Goal: Transaction & Acquisition: Purchase product/service

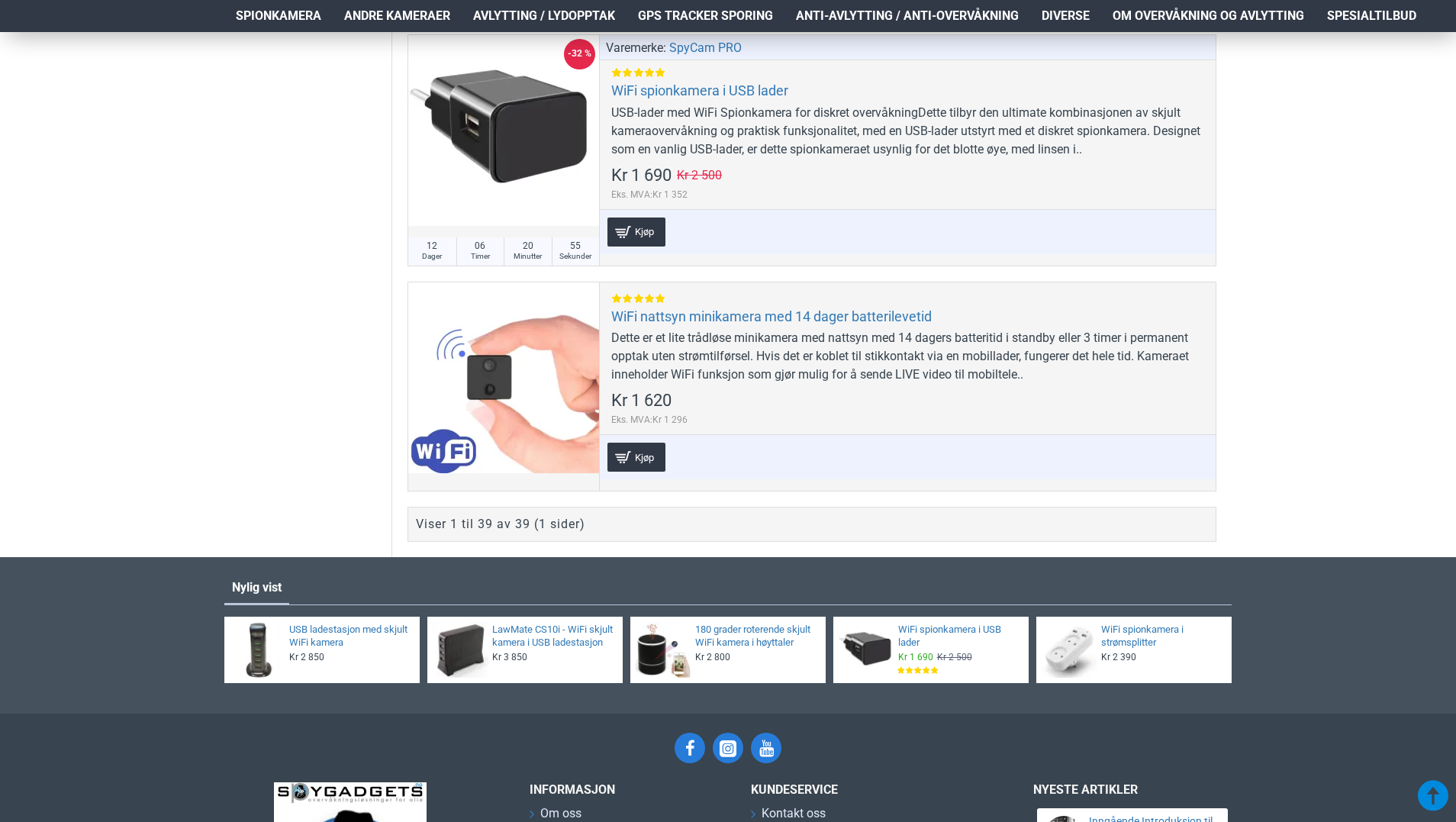
scroll to position [8915, 0]
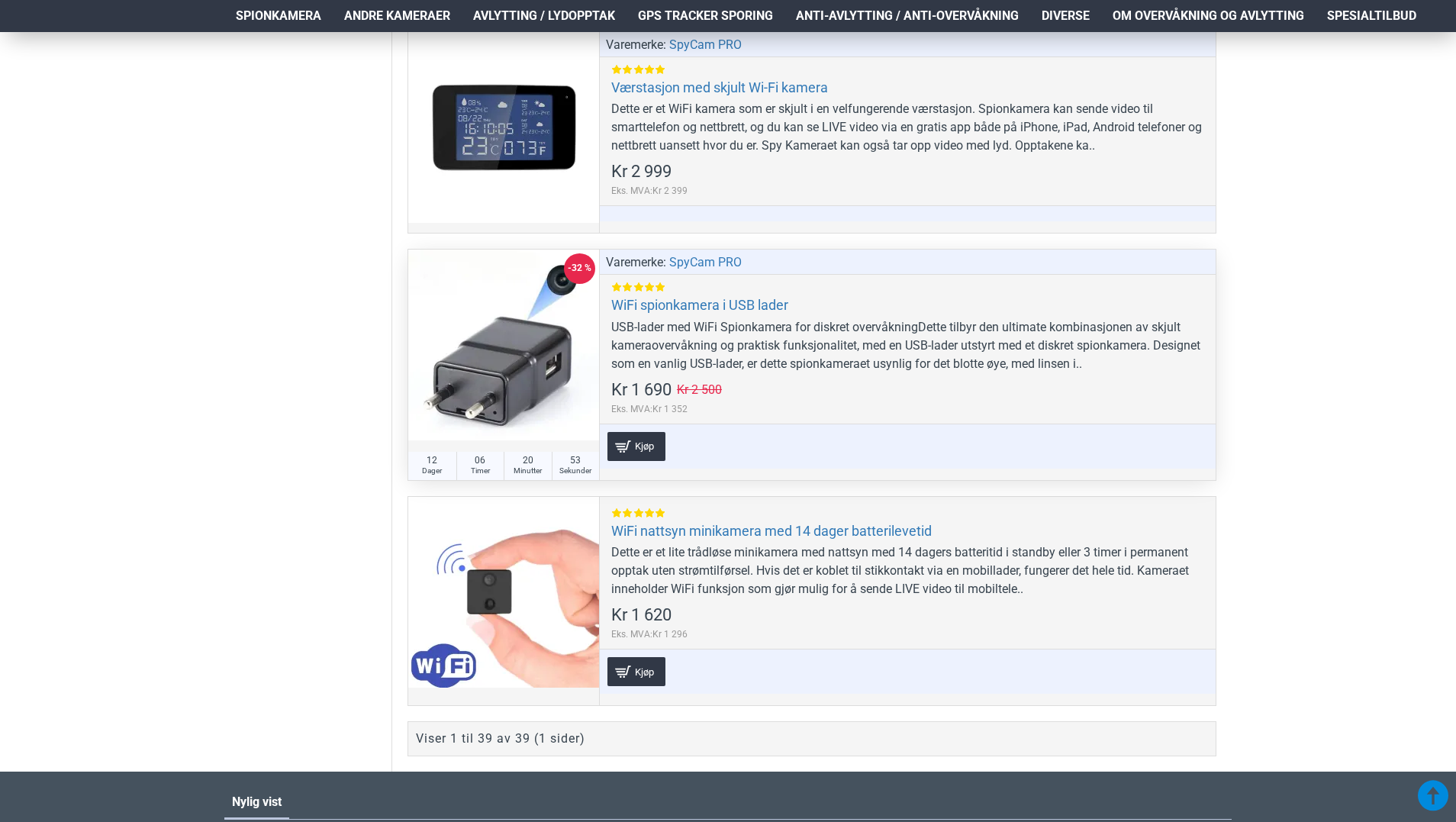
click at [553, 353] on div at bounding box center [503, 344] width 191 height 191
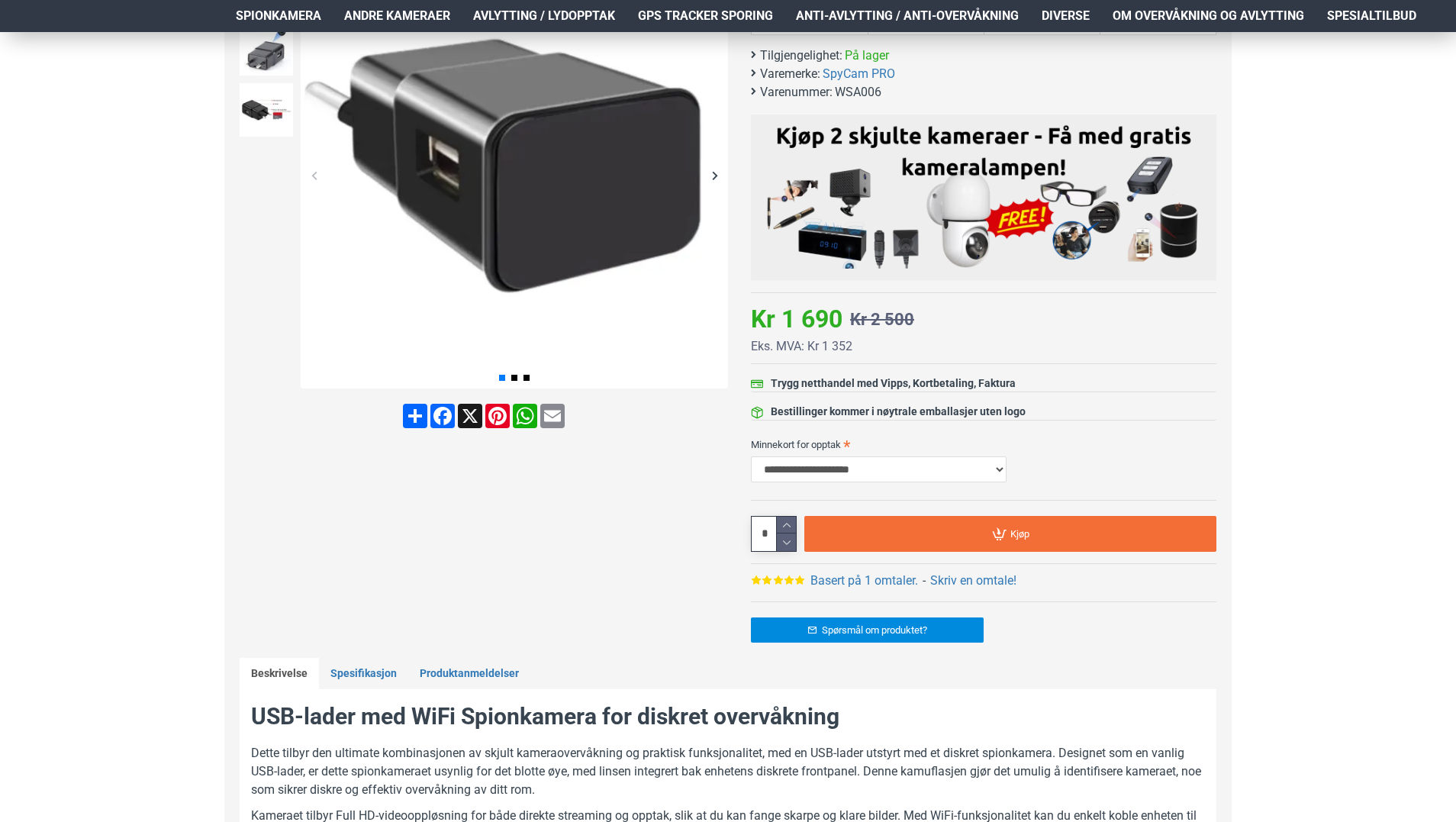
click at [1025, 607] on div "Spørsmål om produktet?" at bounding box center [982, 629] width 465 height 56
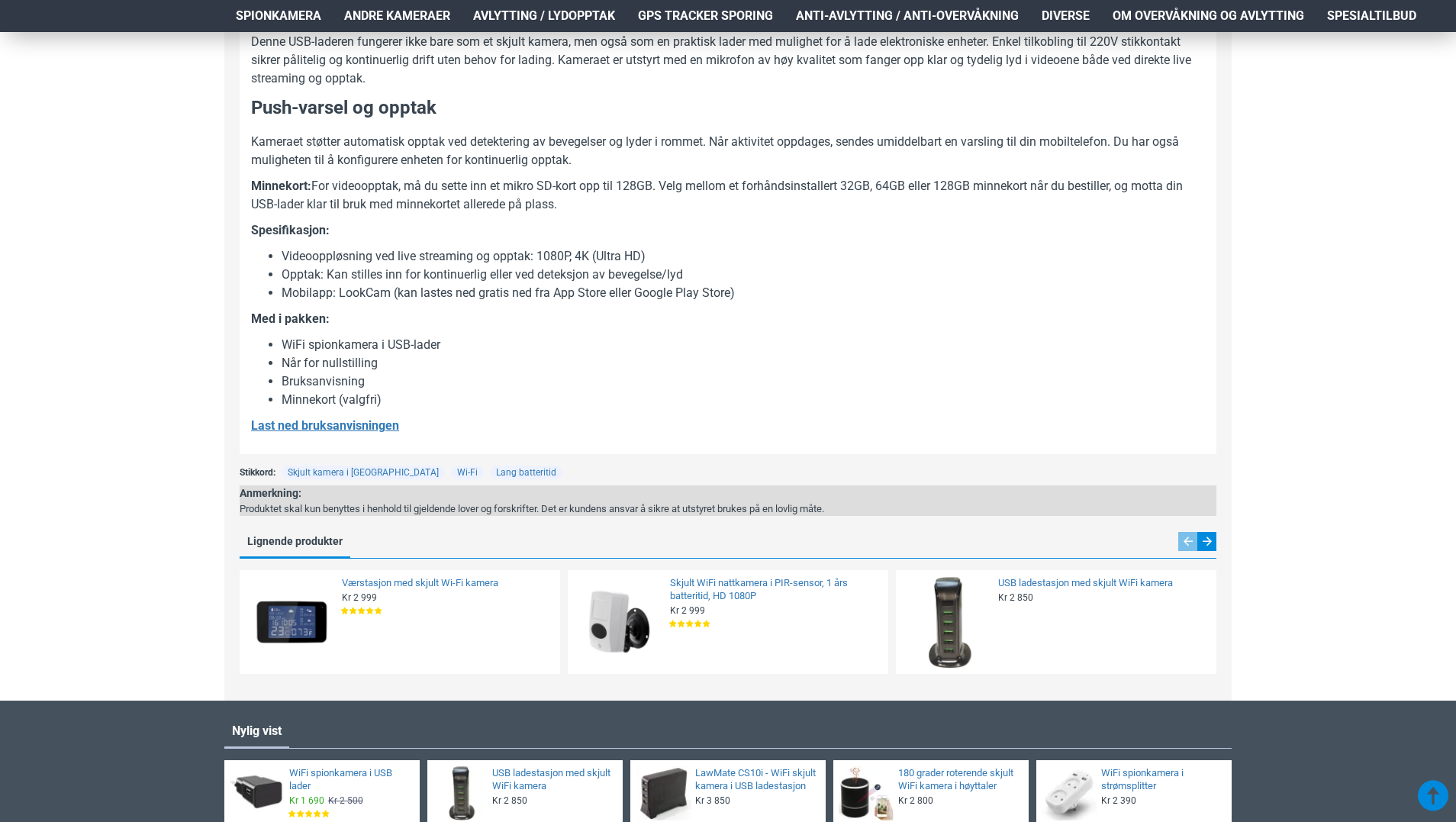
scroll to position [1145, 0]
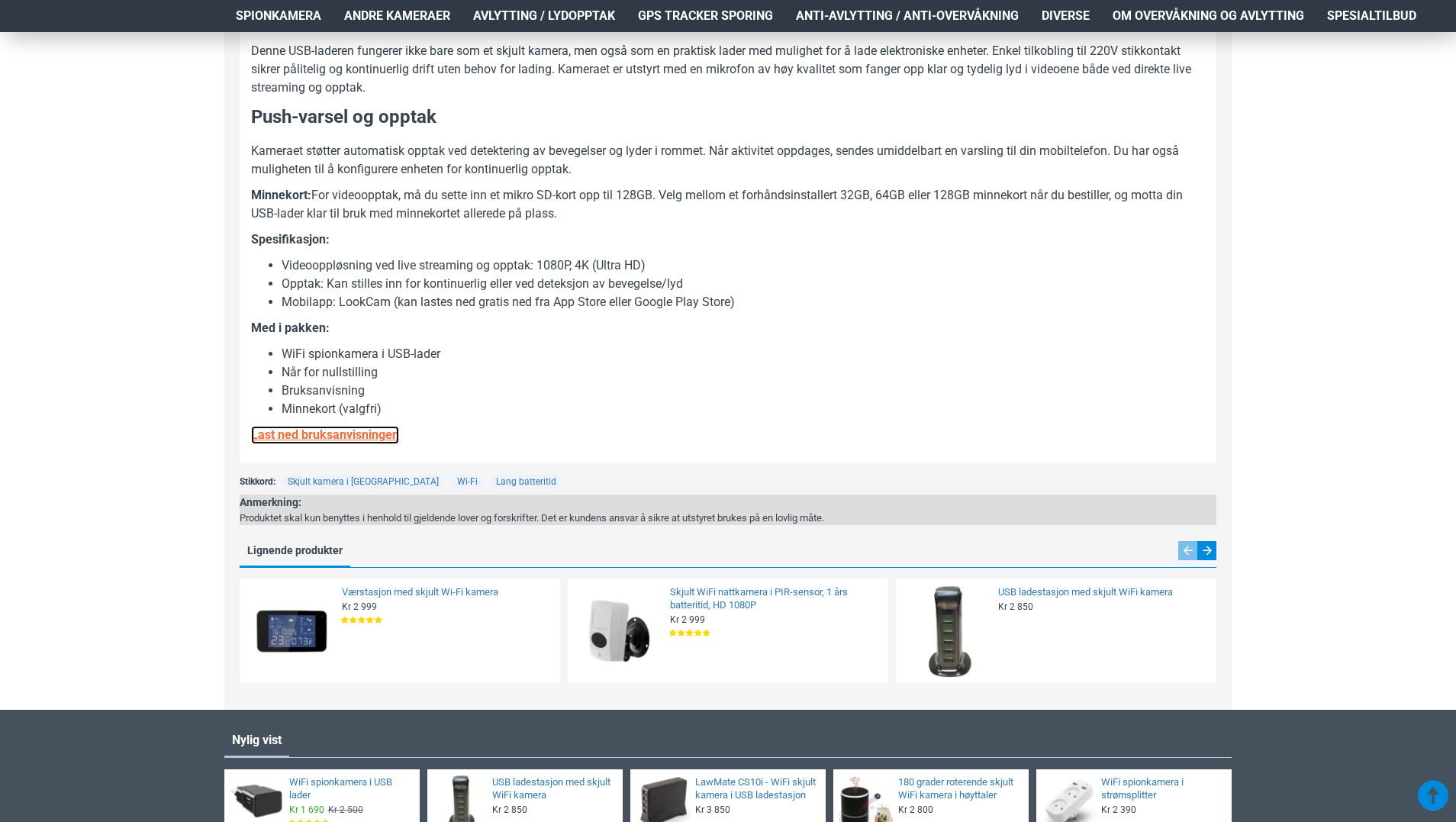
click at [357, 435] on u "Last ned bruksanvisningen" at bounding box center [325, 434] width 148 height 14
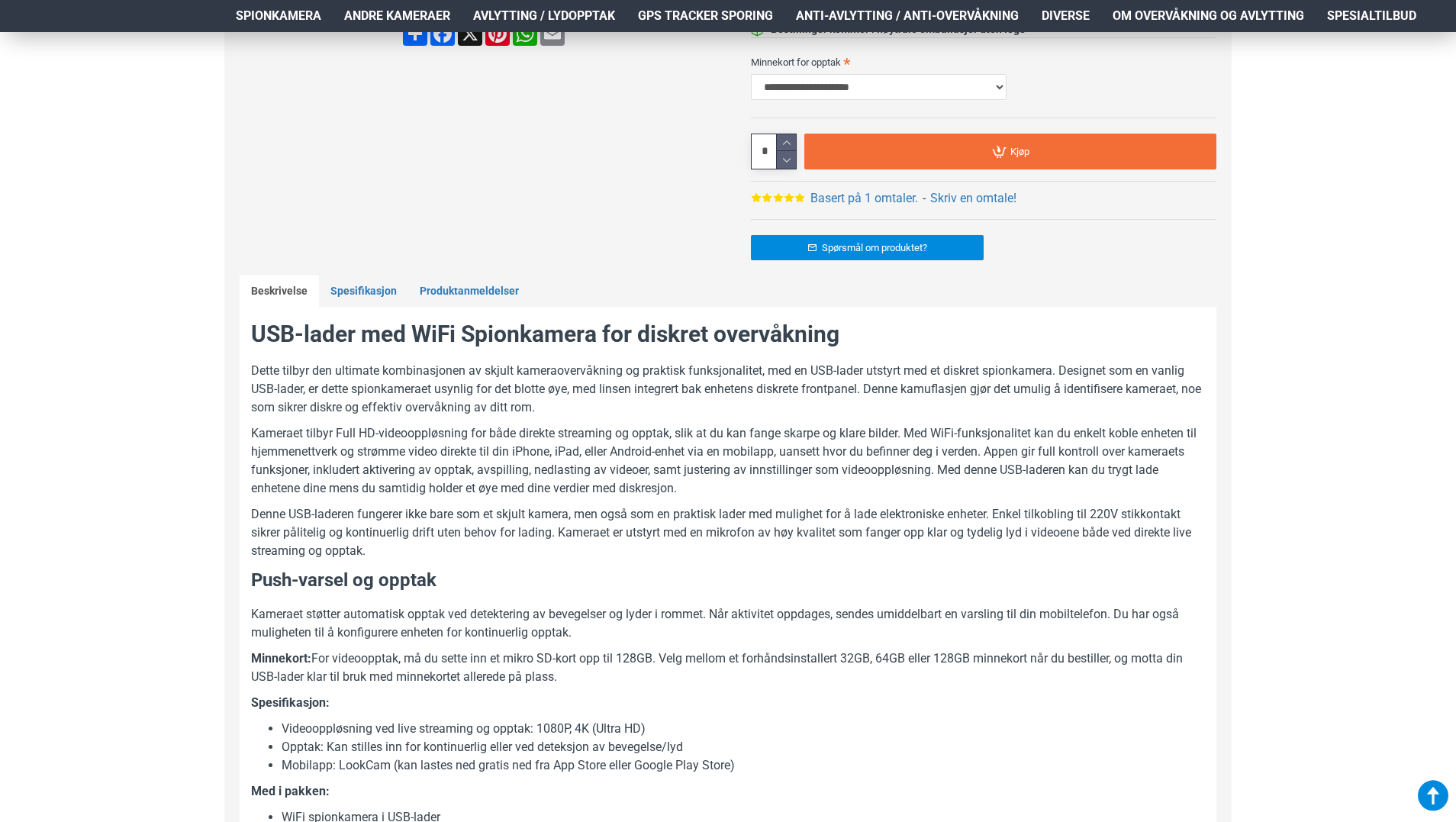
scroll to position [0, 0]
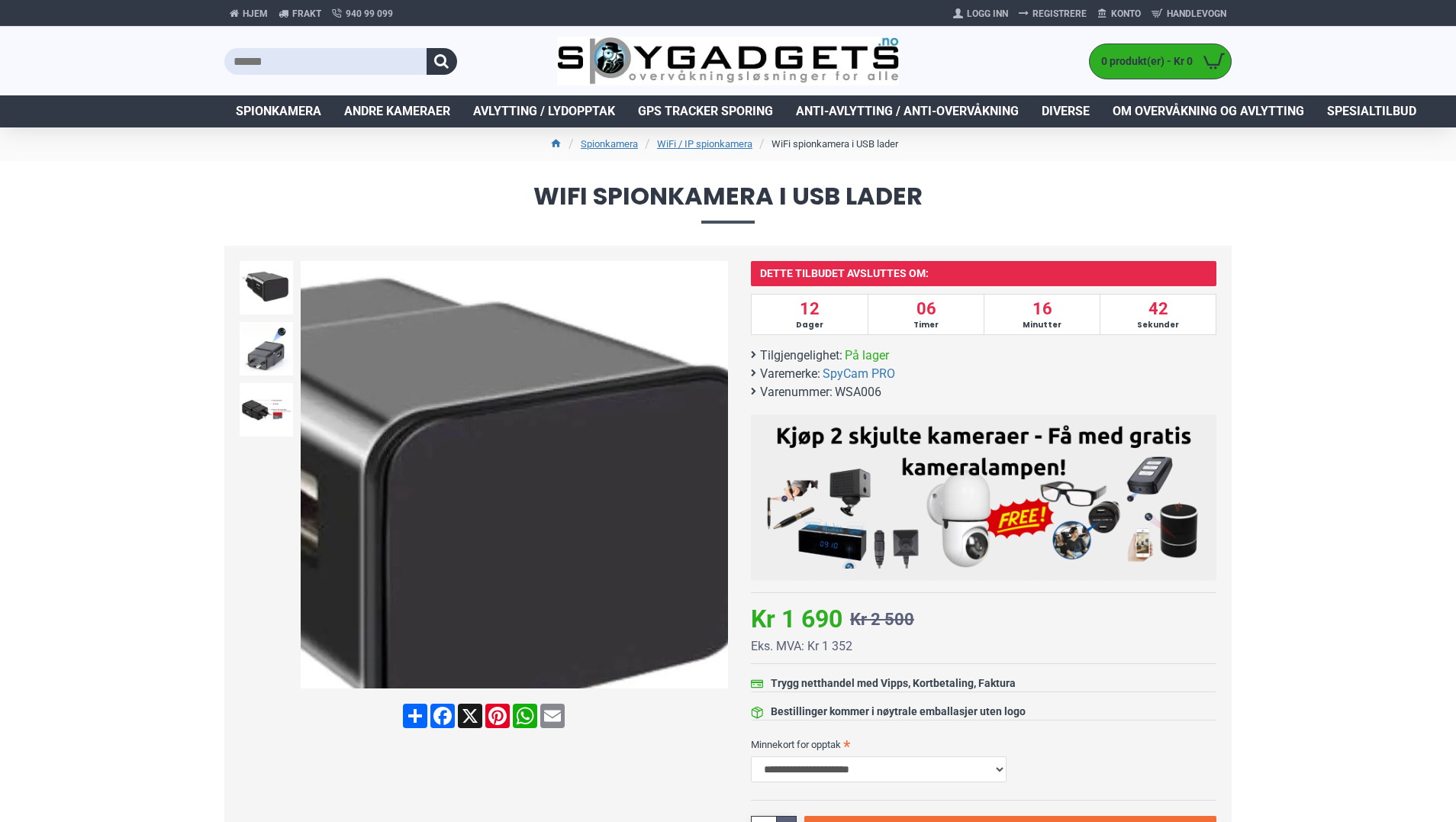
click at [638, 417] on img at bounding box center [514, 474] width 427 height 427
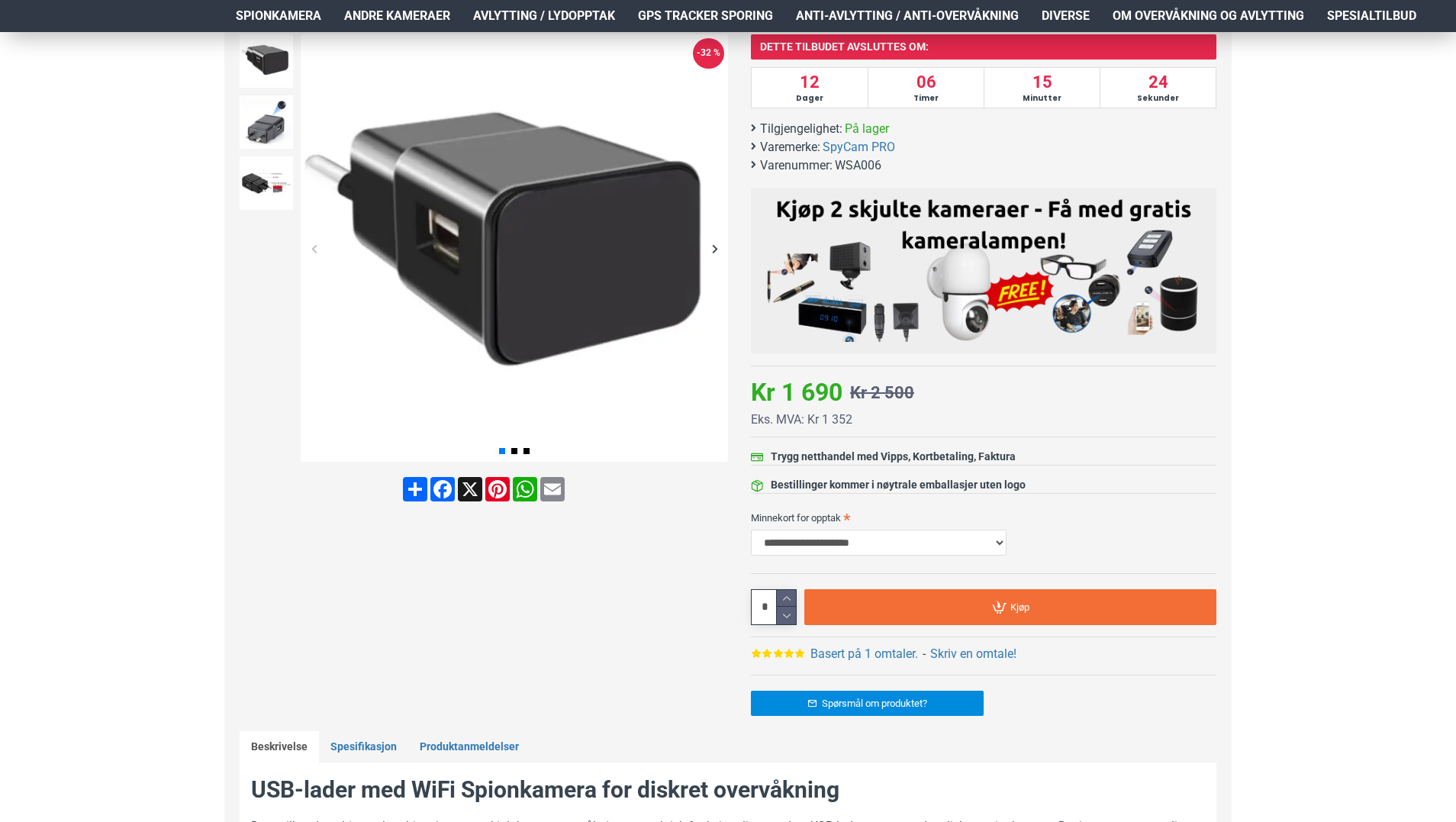
scroll to position [227, 0]
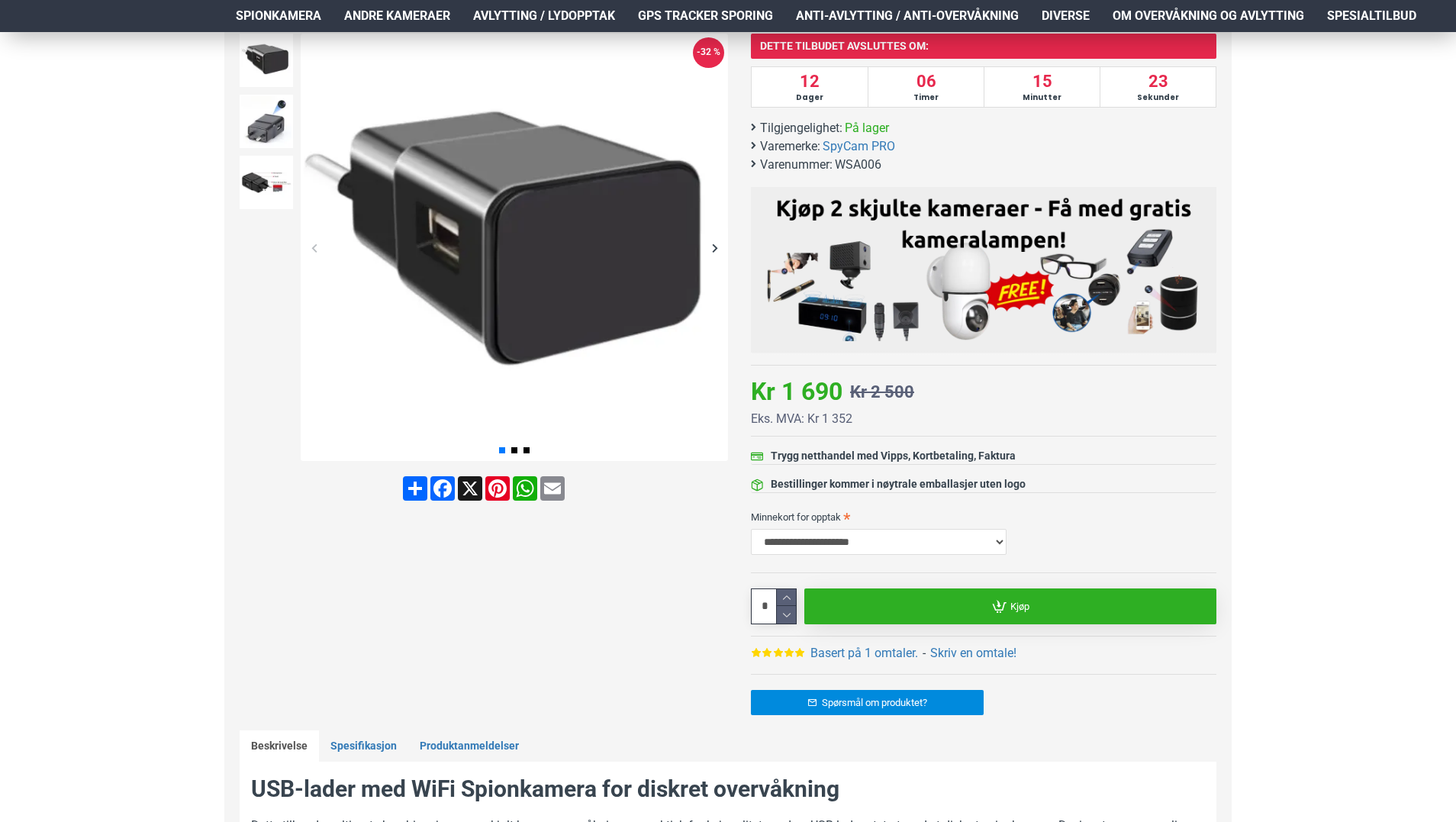
click at [981, 601] on link "Kjøp" at bounding box center [1010, 607] width 412 height 36
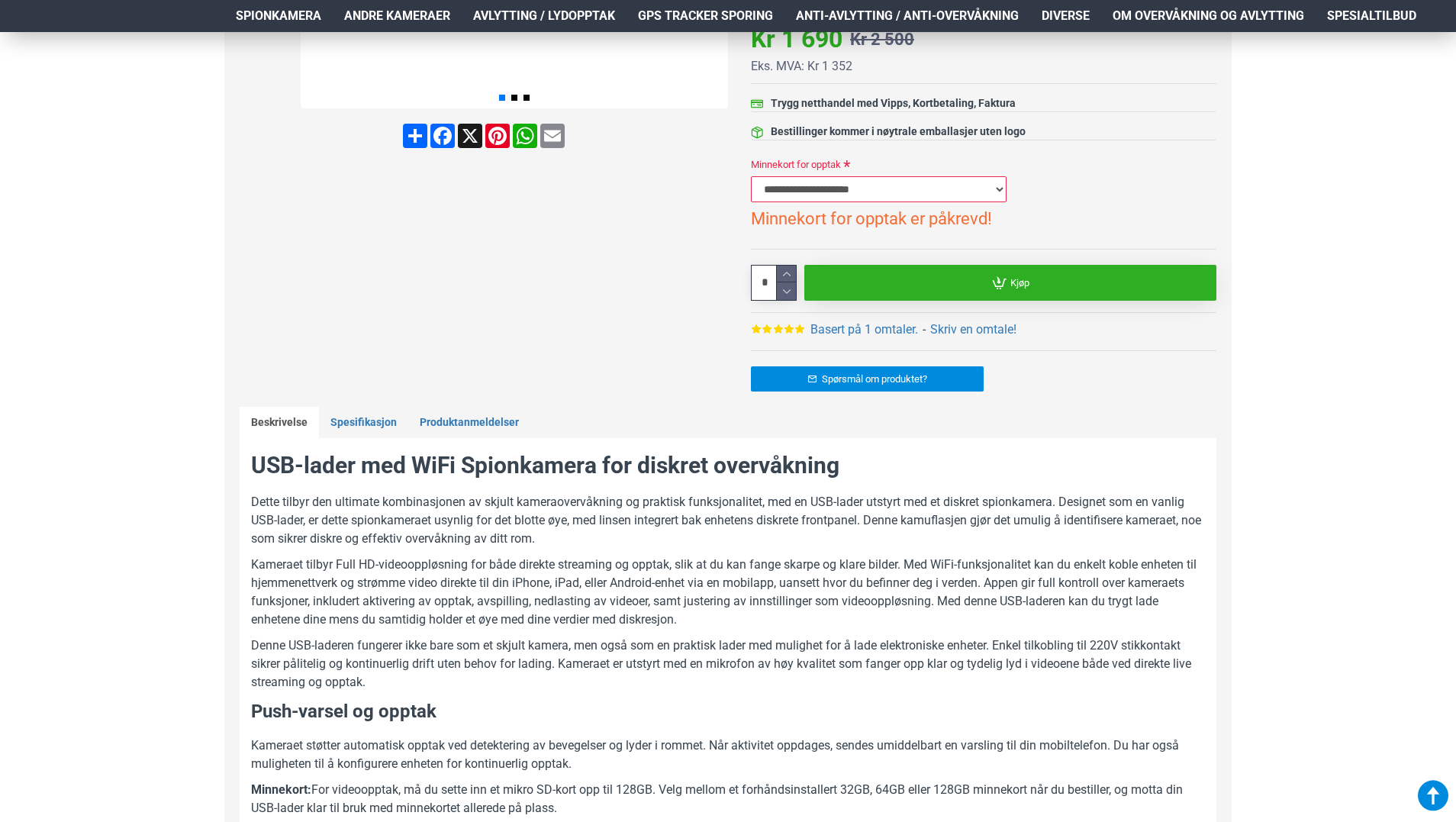
scroll to position [621, 0]
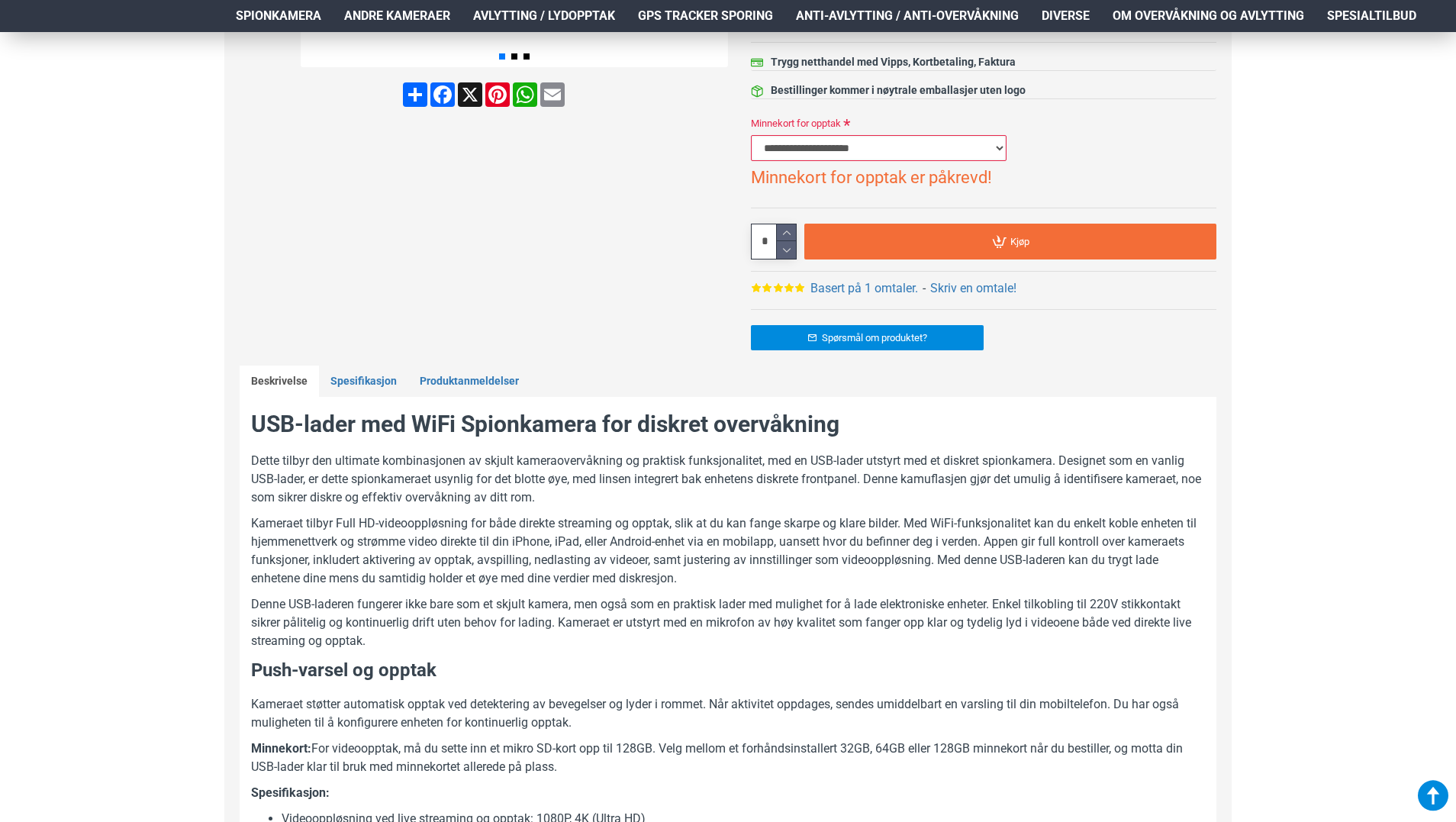
click at [933, 159] on select "**********" at bounding box center [878, 147] width 256 height 26
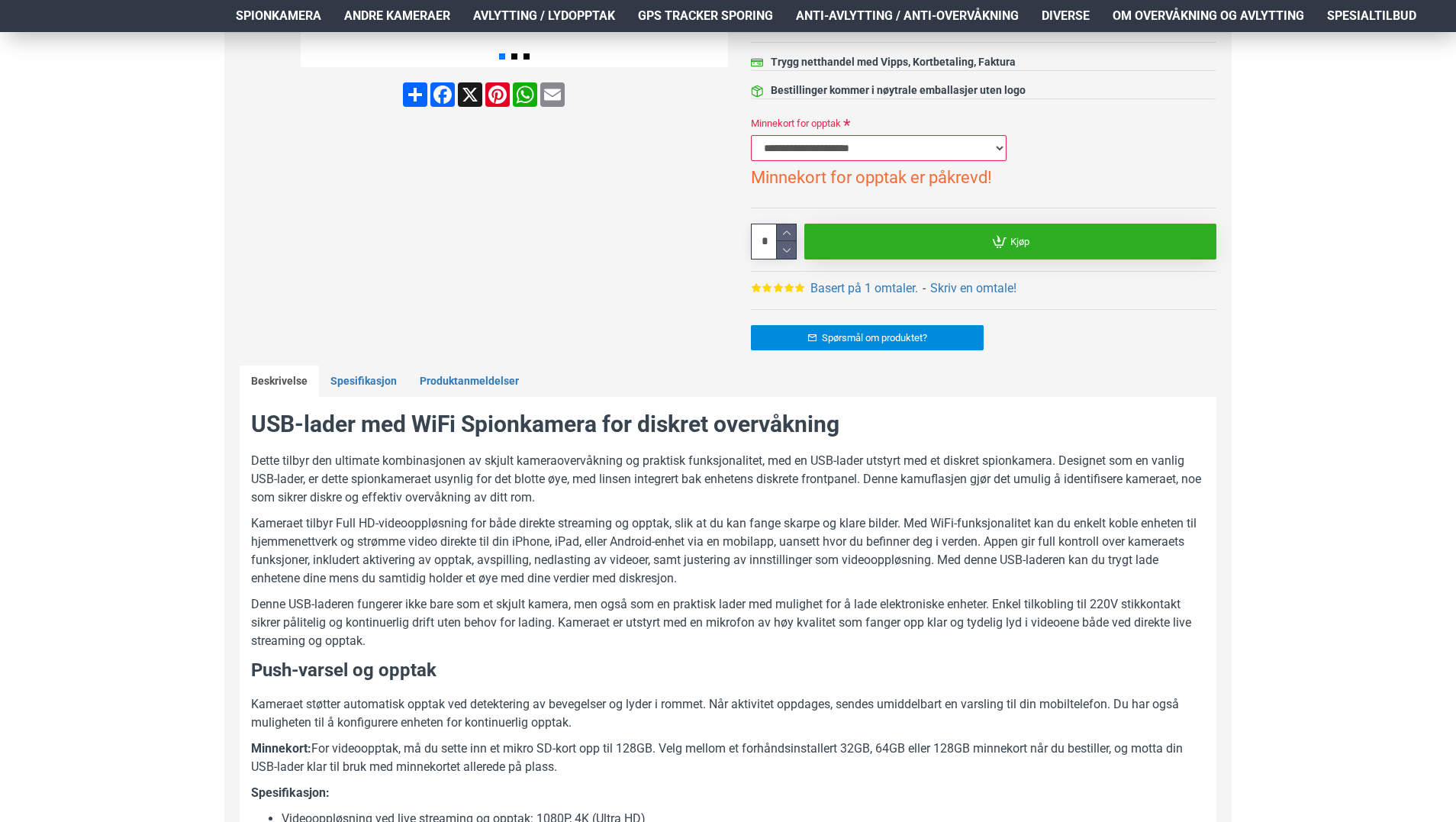
select select "***"
click at [750, 135] on select "**********" at bounding box center [878, 147] width 256 height 26
click at [974, 243] on link "Kjøp" at bounding box center [1010, 242] width 412 height 36
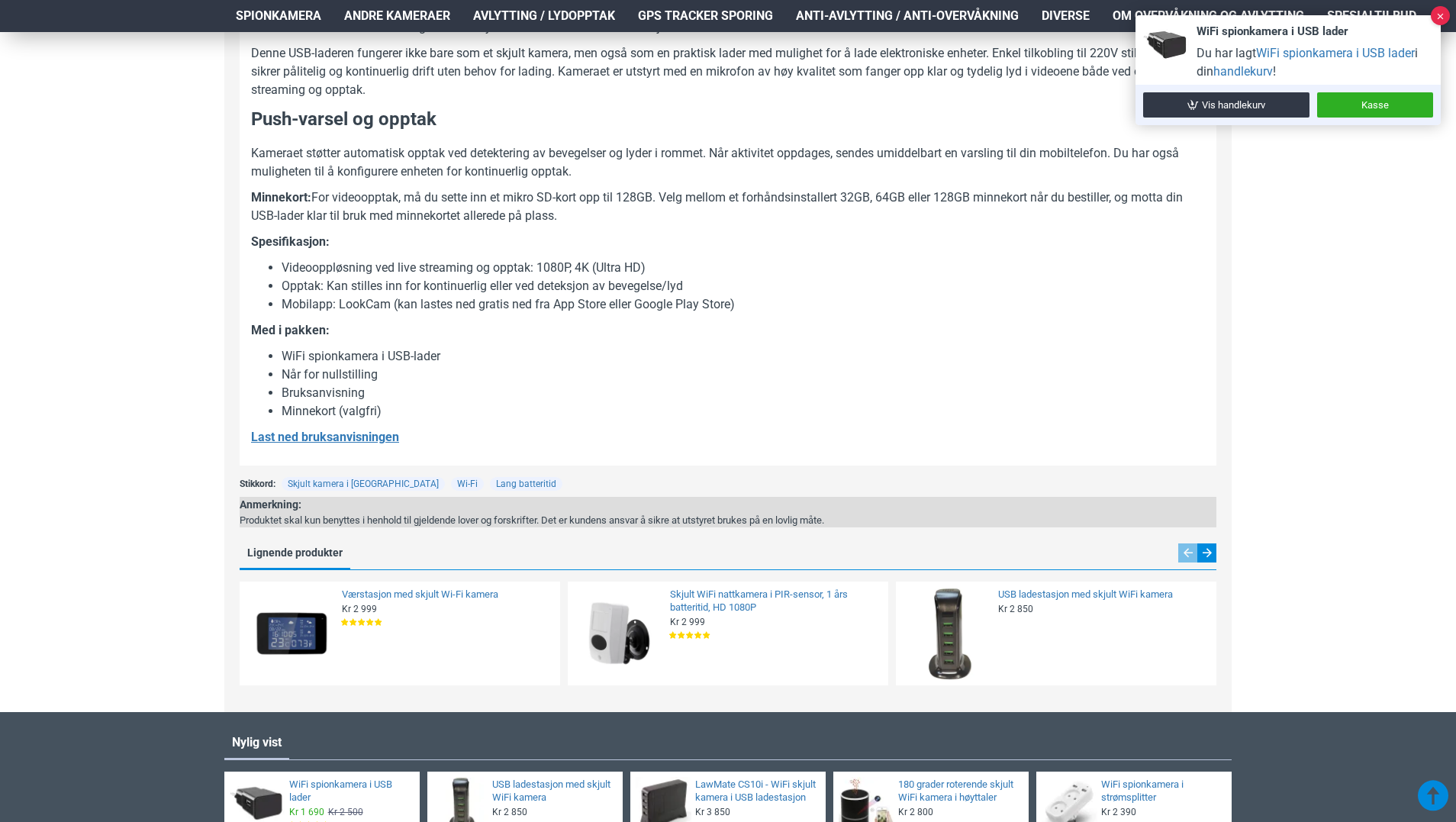
scroll to position [1629, 0]
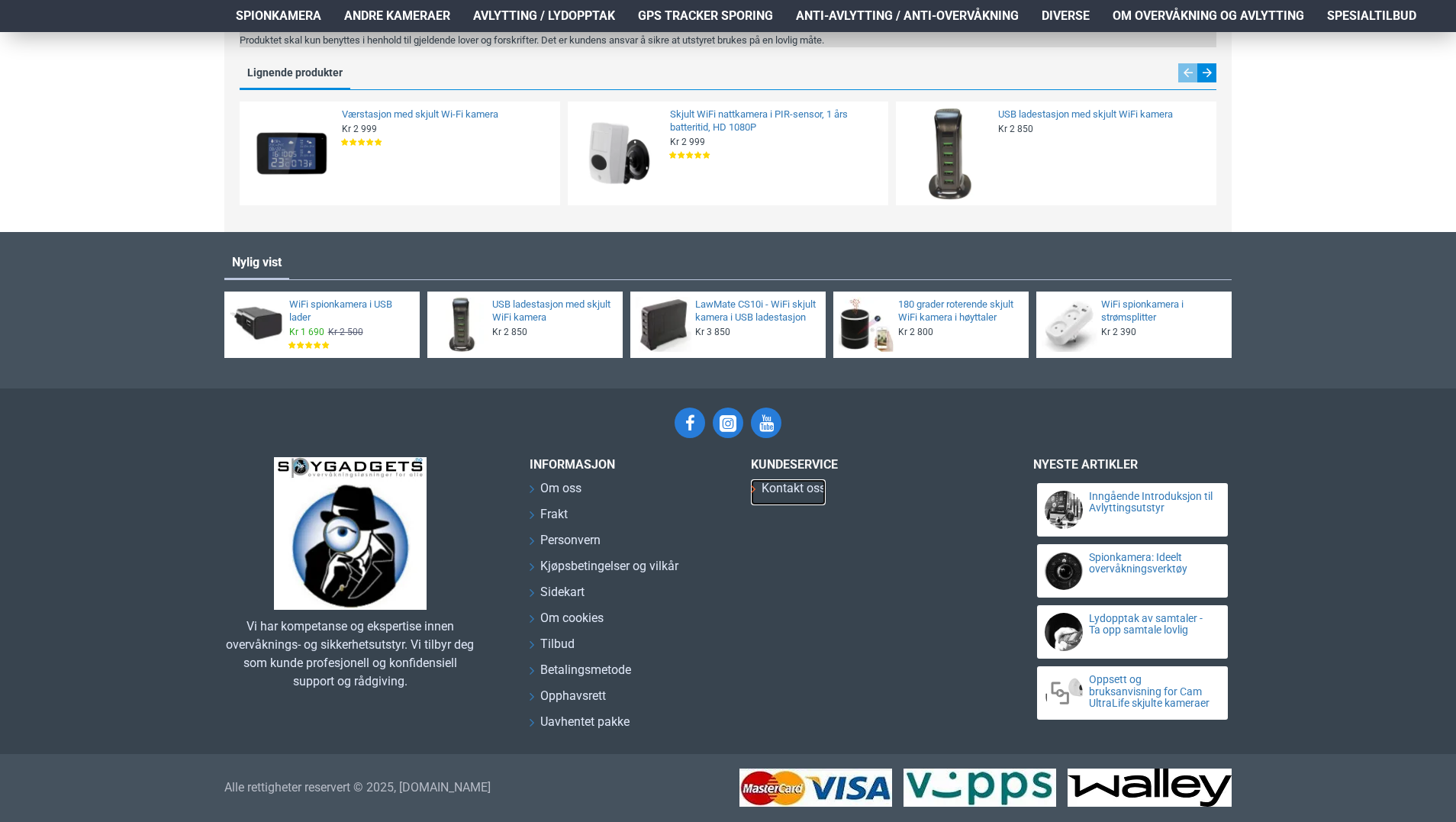
click at [787, 494] on span "Kontakt oss" at bounding box center [793, 488] width 64 height 18
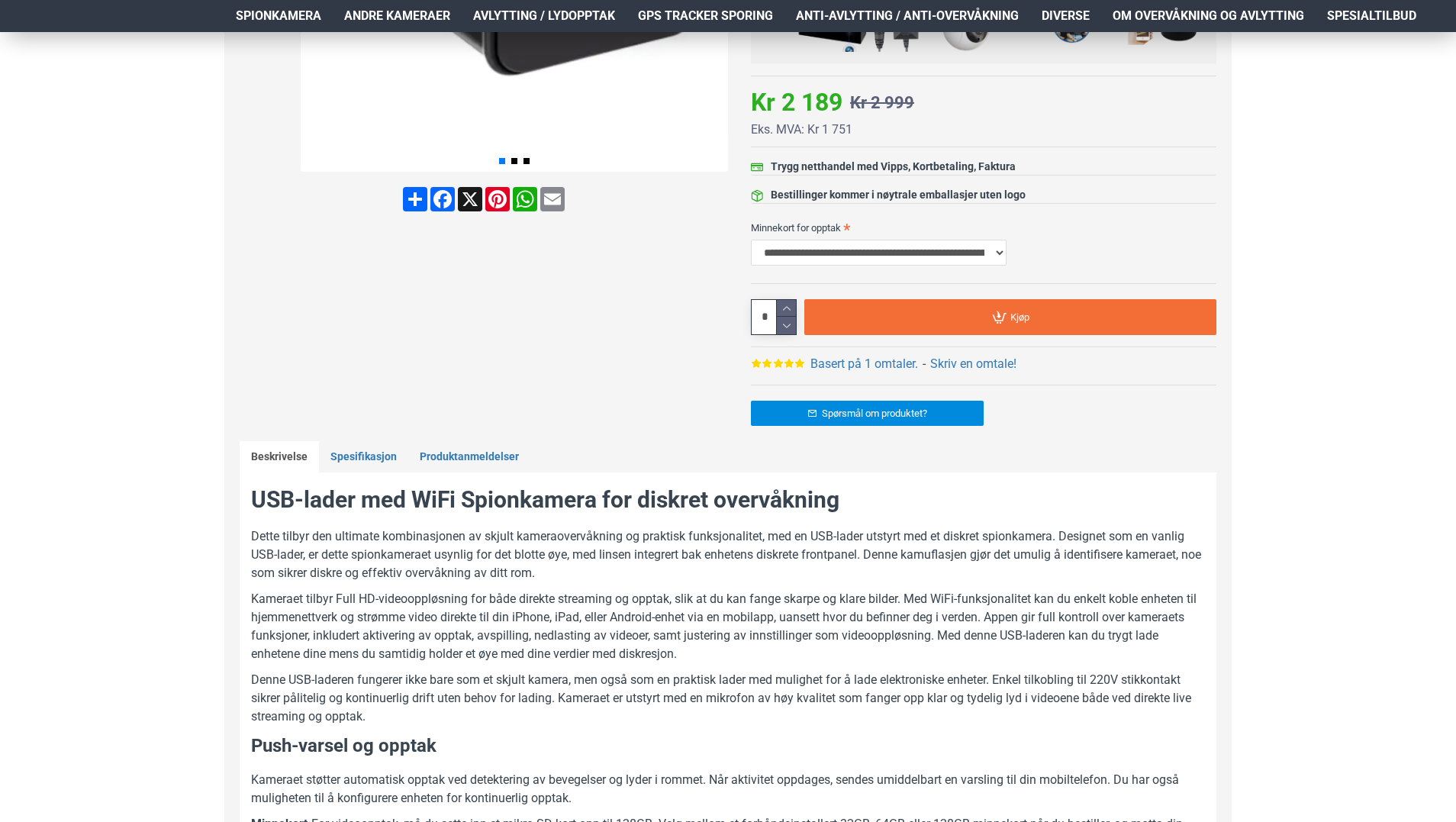
scroll to position [0, 0]
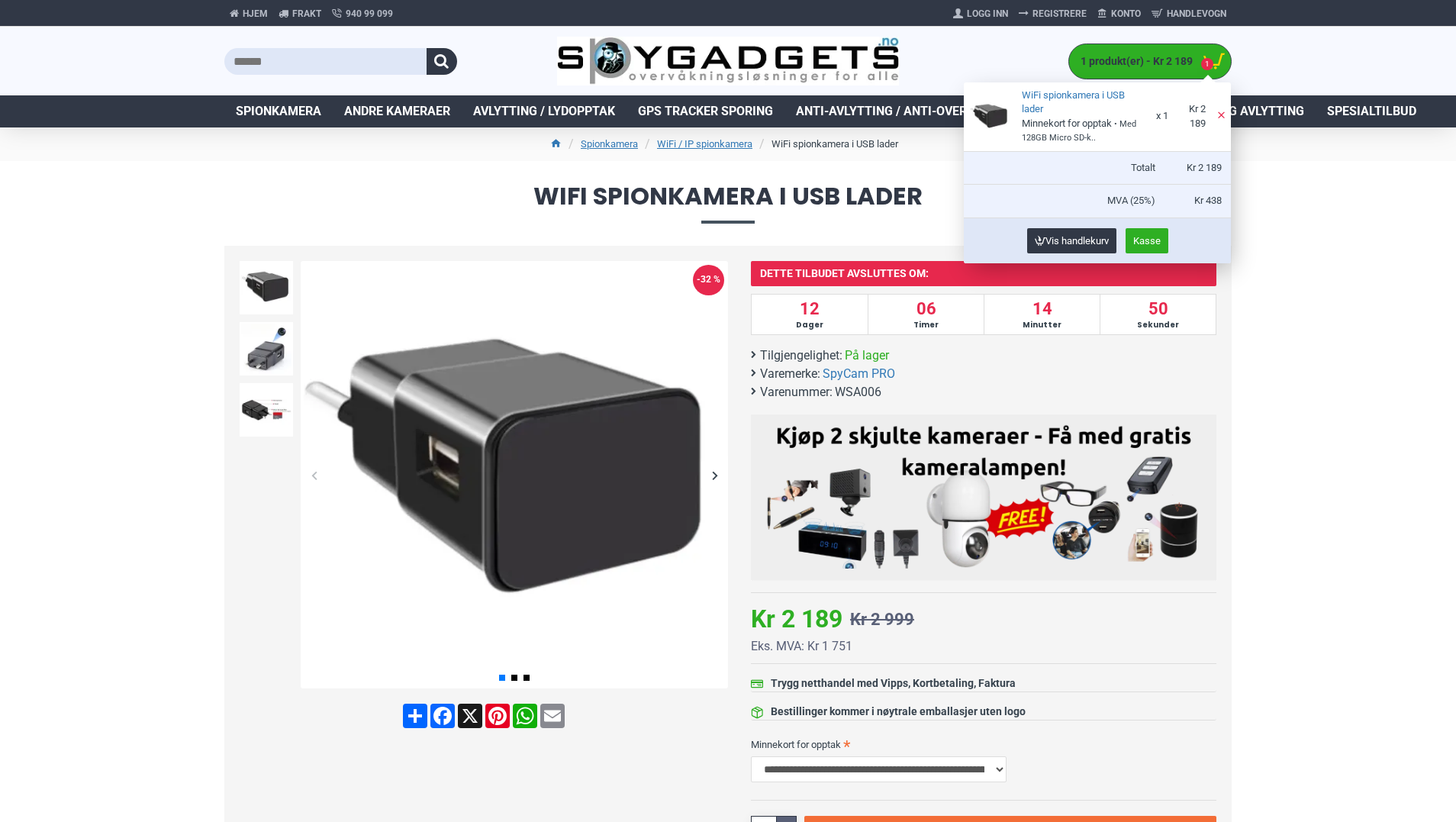
click at [1184, 62] on span "1 produkt(er) - Kr 2 189" at bounding box center [1133, 61] width 127 height 16
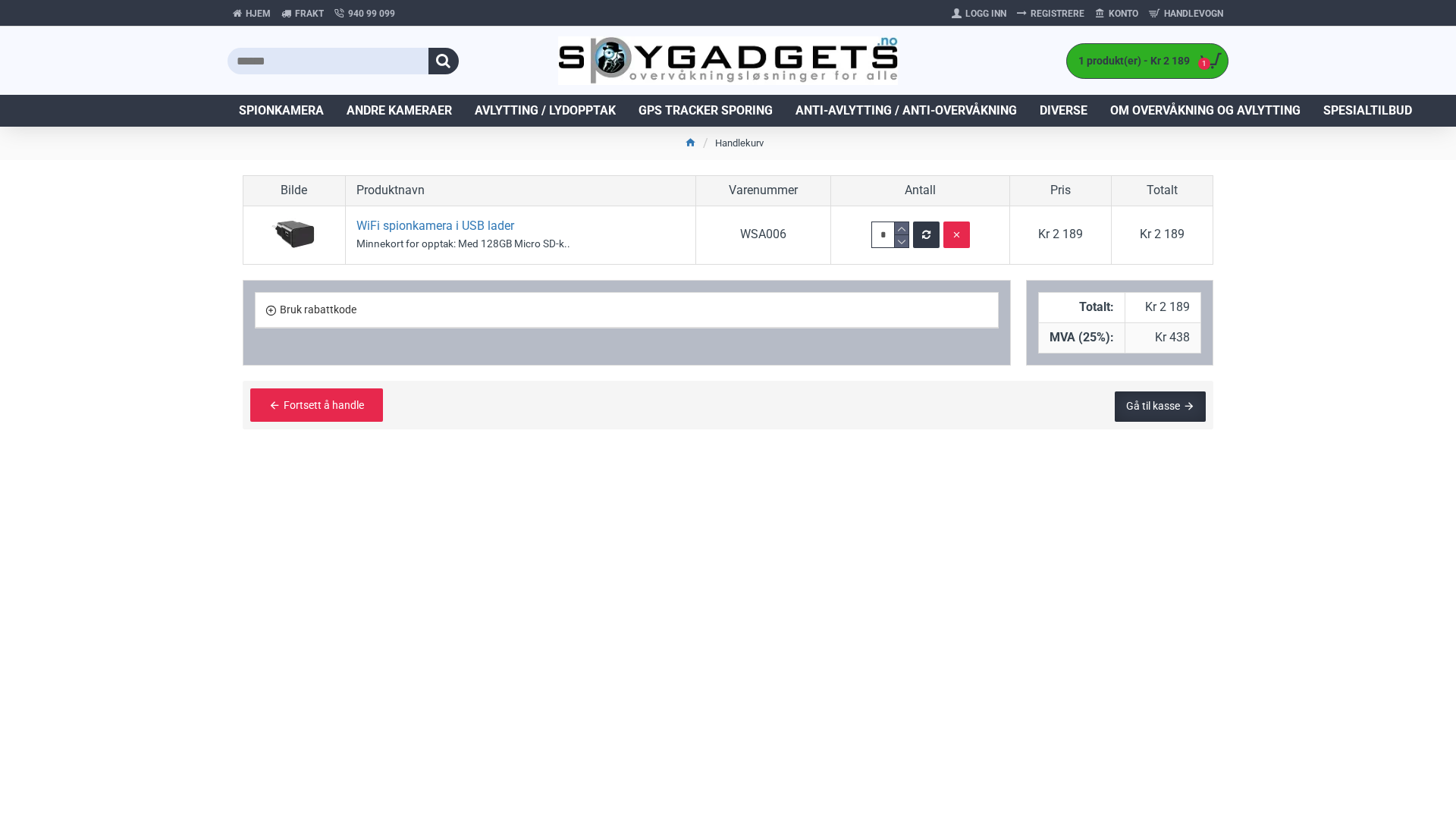
click at [1169, 395] on link "Gå til kasse" at bounding box center [1160, 407] width 91 height 30
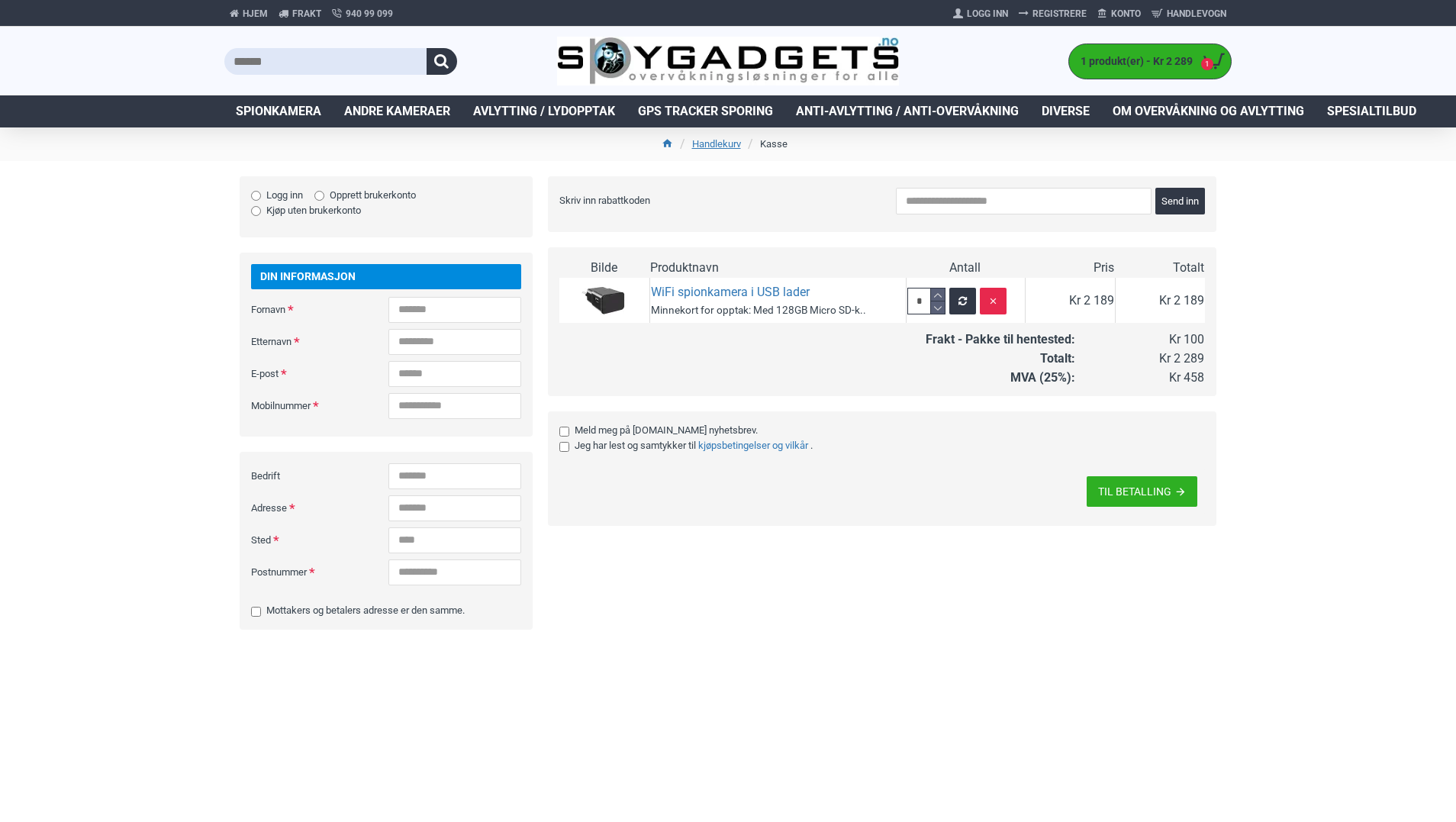
click at [558, 448] on div "Kommentar til din bestilling Meld meg på [DOMAIN_NAME] nyhetsbrev. Jeg har lest…" at bounding box center [882, 468] width 669 height 114
